Goal: Task Accomplishment & Management: Manage account settings

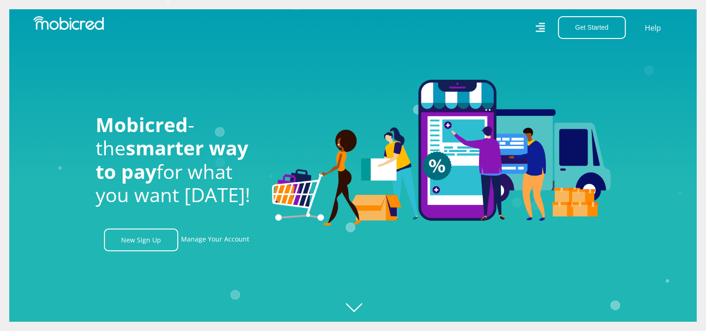
scroll to position [0, 661]
click at [212, 244] on link "Manage Your Account" at bounding box center [215, 240] width 68 height 23
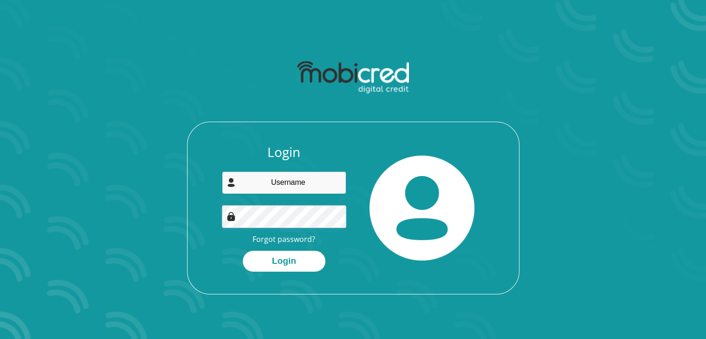
click at [316, 181] on input "email" at bounding box center [284, 182] width 124 height 23
type input "[EMAIL_ADDRESS][DOMAIN_NAME]"
click at [243, 251] on button "Login" at bounding box center [284, 261] width 83 height 21
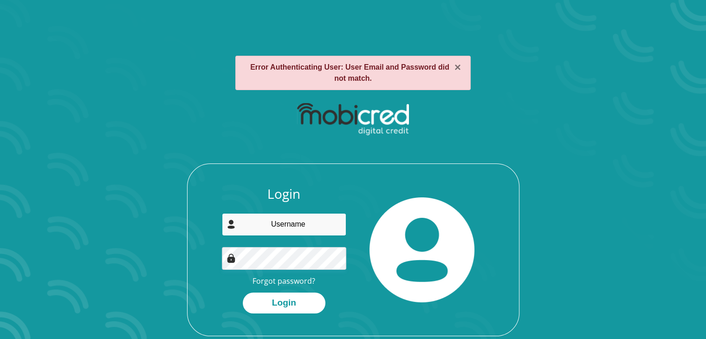
click at [306, 229] on input "email" at bounding box center [284, 224] width 124 height 23
type input "[EMAIL_ADDRESS][DOMAIN_NAME]"
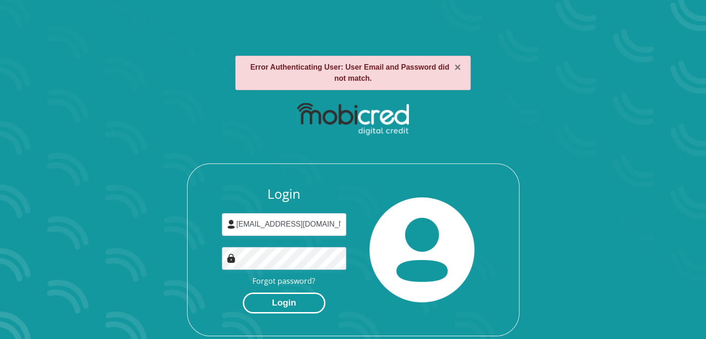
click at [303, 299] on button "Login" at bounding box center [284, 302] width 83 height 21
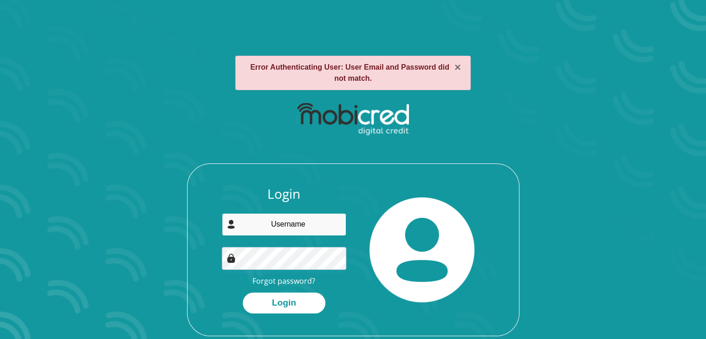
click at [266, 228] on input "email" at bounding box center [284, 224] width 124 height 23
type input "[EMAIL_ADDRESS][DOMAIN_NAME]"
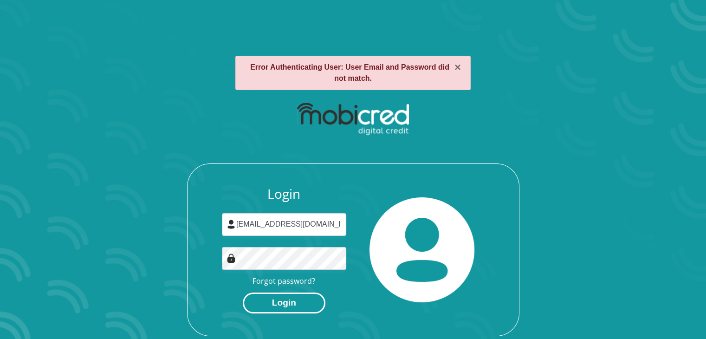
click at [289, 295] on button "Login" at bounding box center [284, 302] width 83 height 21
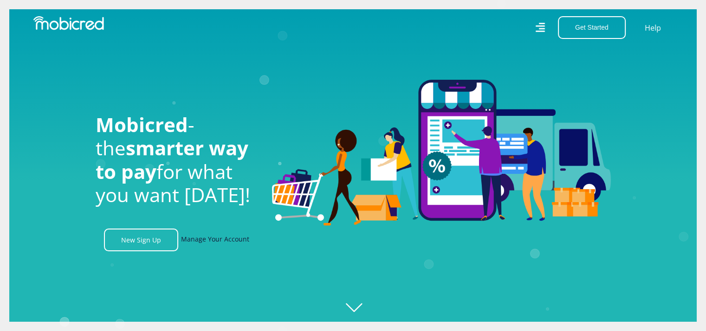
scroll to position [0, 661]
click at [222, 245] on link "Manage Your Account" at bounding box center [215, 240] width 68 height 23
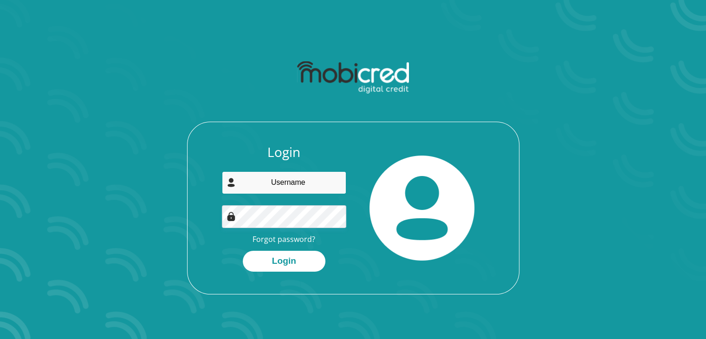
click at [292, 190] on input "email" at bounding box center [284, 182] width 124 height 23
type input "dineotso34@gmail.com"
click at [243, 251] on button "Login" at bounding box center [284, 261] width 83 height 21
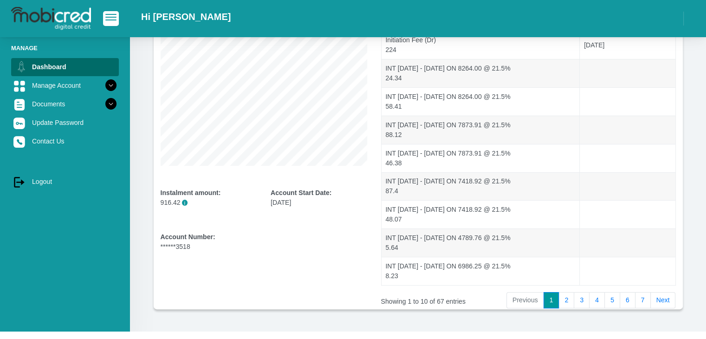
scroll to position [182, 0]
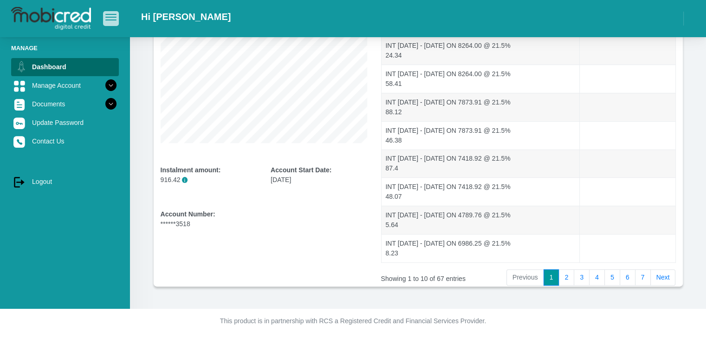
click at [108, 15] on span "button" at bounding box center [110, 14] width 11 height 1
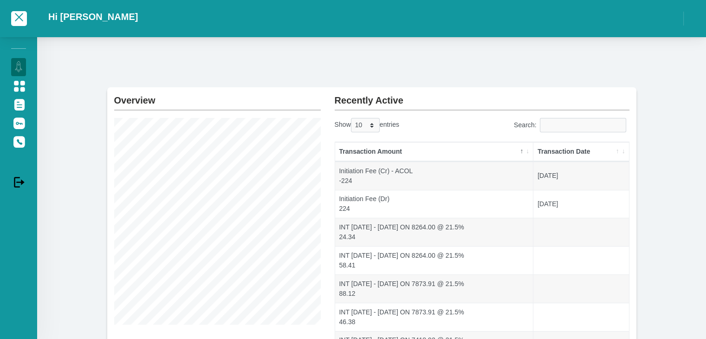
scroll to position [0, 0]
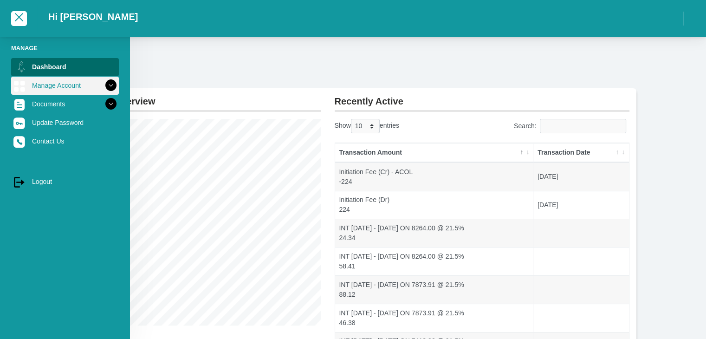
click at [60, 86] on link "Manage Account" at bounding box center [65, 86] width 108 height 18
